Goal: Find specific page/section: Find specific page/section

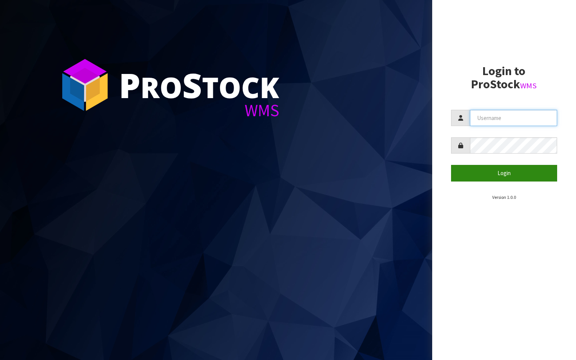
type input "aquacooler"
click at [505, 174] on button "Login" at bounding box center [504, 173] width 106 height 16
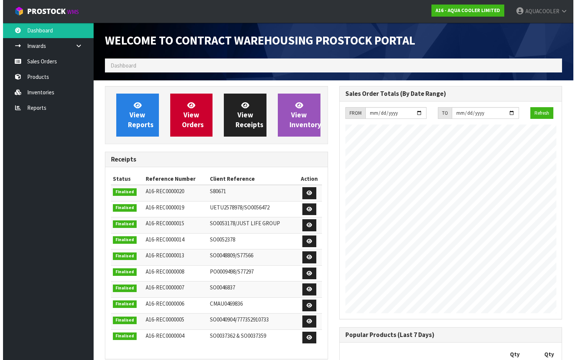
scroll to position [345, 234]
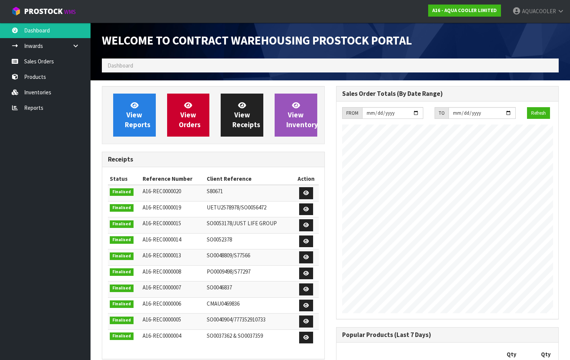
click at [127, 71] on ol "Dashboard" at bounding box center [330, 65] width 457 height 14
click at [127, 65] on span "Dashboard" at bounding box center [121, 65] width 26 height 7
copy span "a"
click at [148, 66] on ol "Dashboard" at bounding box center [330, 65] width 457 height 14
click at [38, 77] on link "Products" at bounding box center [45, 76] width 91 height 15
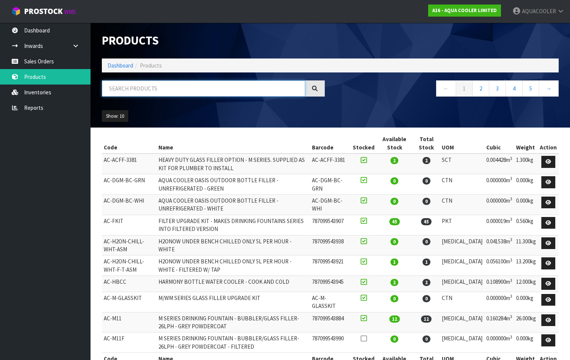
click at [137, 86] on input "text" at bounding box center [203, 88] width 203 height 16
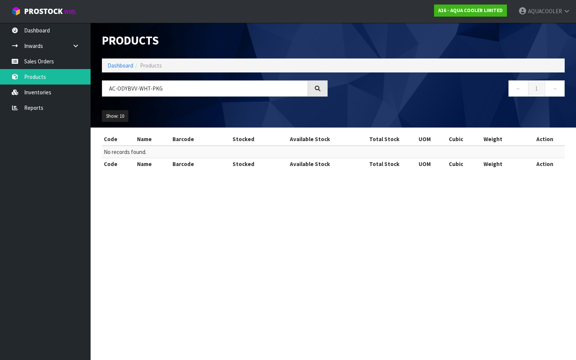
click at [322, 88] on div at bounding box center [318, 88] width 20 height 16
click at [325, 84] on div at bounding box center [318, 88] width 20 height 16
click at [180, 89] on input "AC-ODYBVV-WHT-PKG" at bounding box center [205, 88] width 206 height 16
click at [138, 89] on input "AC-ODYBVV-WHT-PKG" at bounding box center [205, 88] width 206 height 16
click at [318, 85] on div at bounding box center [318, 88] width 20 height 16
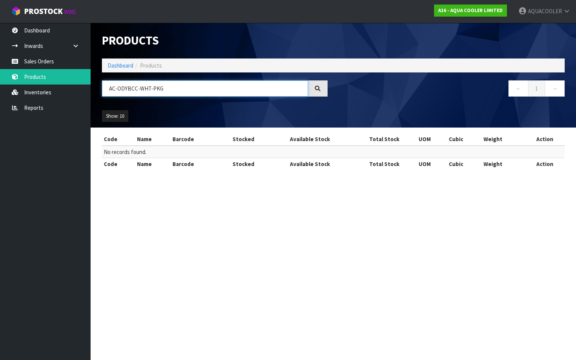
click at [181, 91] on input "AC-ODYBCC-WHT-PKG" at bounding box center [205, 88] width 206 height 16
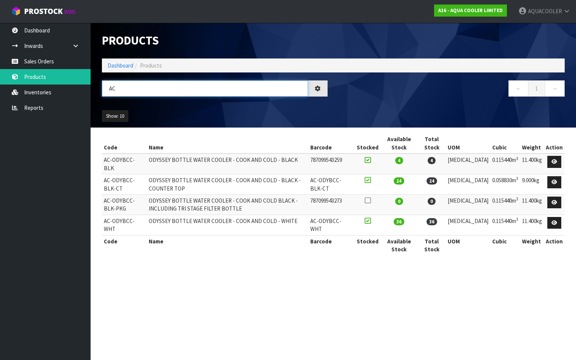
type input "A"
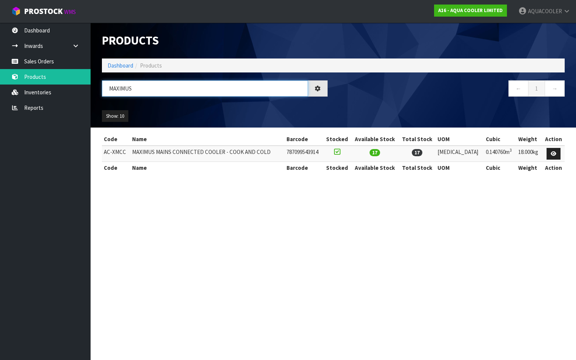
type input "MAXIMUS"
